Goal: Task Accomplishment & Management: Complete application form

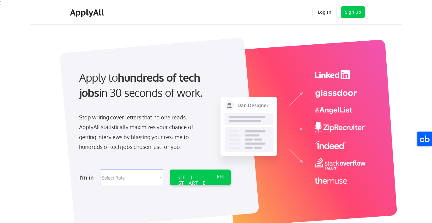
click at [158, 178] on select "Select Role Software Engineering Product Management Customer Success Sales UI/U…" at bounding box center [131, 178] width 63 height 16
select select ""sales""
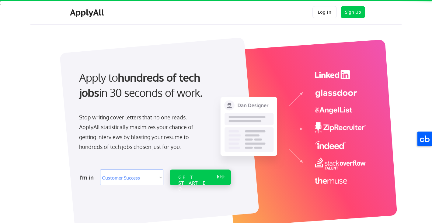
click at [193, 178] on div "GET STARTED" at bounding box center [194, 184] width 33 height 18
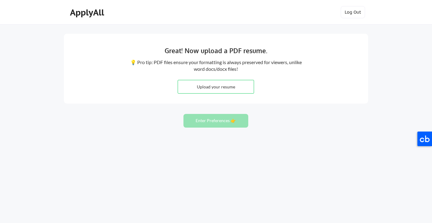
click at [224, 86] on input "file" at bounding box center [216, 86] width 76 height 13
type input "C:\fakepath\072425 [PERSON_NAME].pdf"
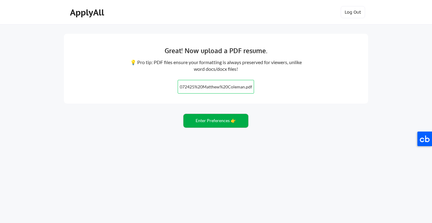
click at [220, 123] on button "Enter Preferences 👉" at bounding box center [216, 121] width 65 height 14
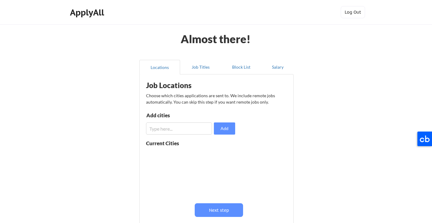
click at [177, 125] on input "input" at bounding box center [179, 129] width 66 height 12
type input "j"
type input "n"
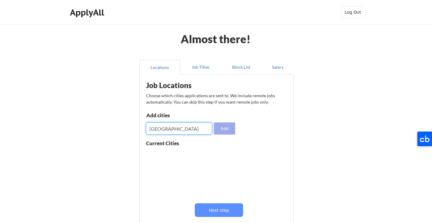
type input "[GEOGRAPHIC_DATA]"
click at [222, 129] on button "Add" at bounding box center [224, 129] width 21 height 12
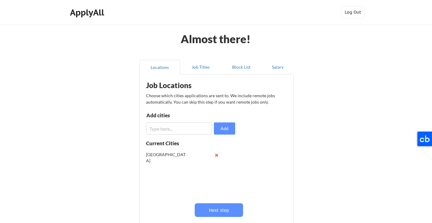
click at [358, 100] on div "Almost there! Locations Job Titles Block List Salary Job Locations Choose which…" at bounding box center [216, 149] width 432 height 298
click at [189, 128] on input "input" at bounding box center [179, 129] width 66 height 12
type input "e"
type input "remote"
click at [187, 127] on input "input" at bounding box center [179, 129] width 66 height 12
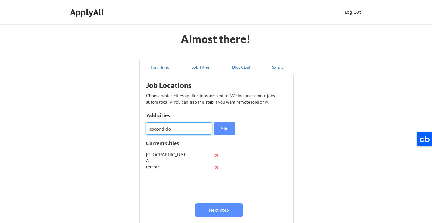
type input "escondido"
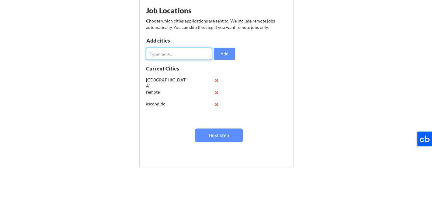
click at [161, 56] on input "input" at bounding box center [179, 54] width 66 height 12
type input "la jolla"
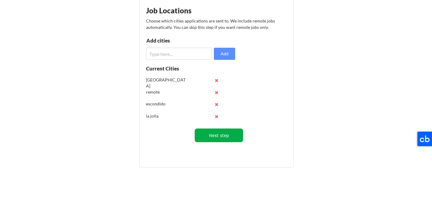
click at [229, 130] on button "Next step" at bounding box center [219, 136] width 48 height 14
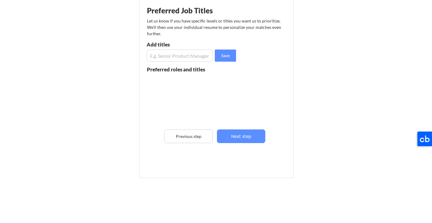
click at [200, 58] on input "input" at bounding box center [180, 56] width 66 height 12
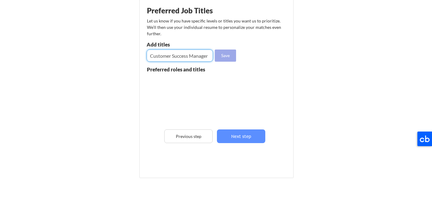
type input "Customer Success Manager"
click at [227, 56] on button "Save" at bounding box center [225, 56] width 21 height 12
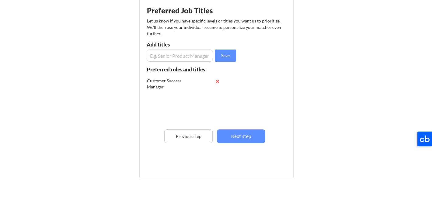
click at [199, 58] on input "input" at bounding box center [180, 56] width 66 height 12
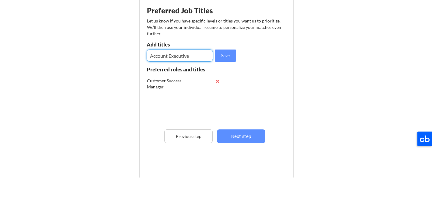
type input "Account Executive"
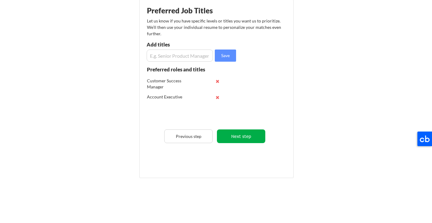
click at [251, 134] on button "Next step" at bounding box center [241, 137] width 48 height 14
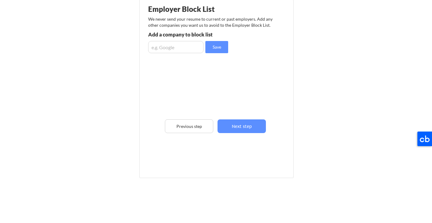
click at [187, 47] on input "input" at bounding box center [175, 47] width 55 height 12
type input "[PERSON_NAME]"
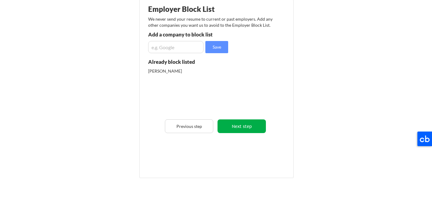
click at [240, 122] on button "Next step" at bounding box center [242, 127] width 48 height 14
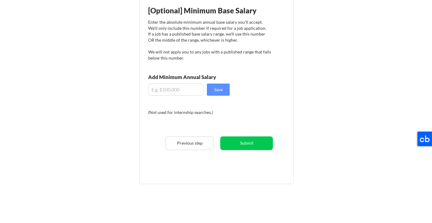
click at [181, 88] on input "input" at bounding box center [175, 90] width 55 height 12
type input "$0"
click at [223, 90] on button "Save" at bounding box center [218, 90] width 23 height 12
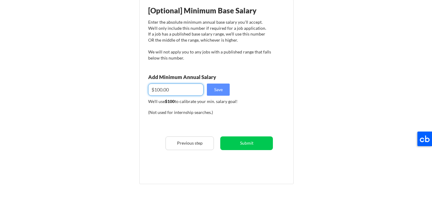
click at [189, 89] on input "input" at bounding box center [175, 90] width 55 height 12
type input "$."
click at [223, 91] on button "Save" at bounding box center [218, 90] width 23 height 12
click at [160, 90] on input "input" at bounding box center [175, 90] width 55 height 12
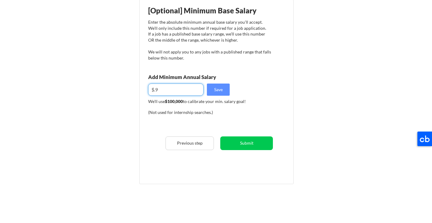
type input "$."
type input "$90,000"
click at [212, 90] on button "Save" at bounding box center [218, 90] width 23 height 12
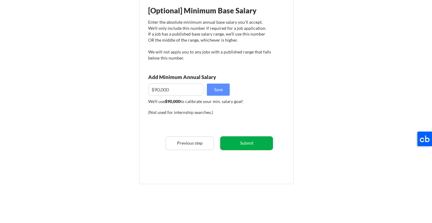
click at [242, 146] on button "Submit" at bounding box center [246, 144] width 53 height 14
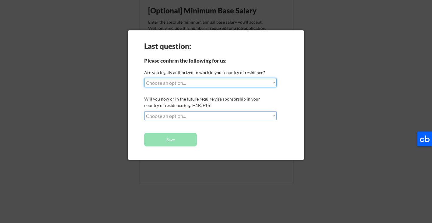
click at [246, 82] on select "Choose an option... Yes, I am a [DEMOGRAPHIC_DATA] Citizen Yes, I am a [DEMOGRA…" at bounding box center [210, 82] width 132 height 9
select select ""yes__i_am_a_[DEMOGRAPHIC_DATA]""
click at [197, 116] on select "Choose an option... No, I will not need sponsorship Yes, I will need sponsorship" at bounding box center [210, 115] width 132 height 9
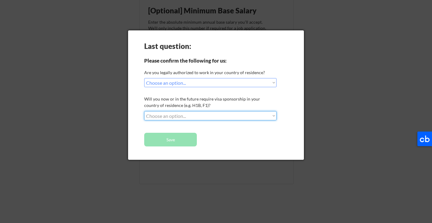
select select ""no__i_will_not_need_sponsorship""
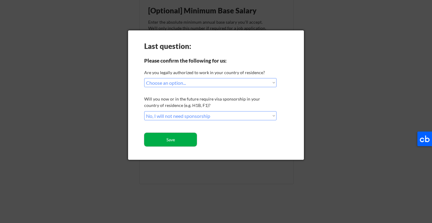
click at [170, 140] on button "Save" at bounding box center [170, 140] width 53 height 14
